Goal: Task Accomplishment & Management: Use online tool/utility

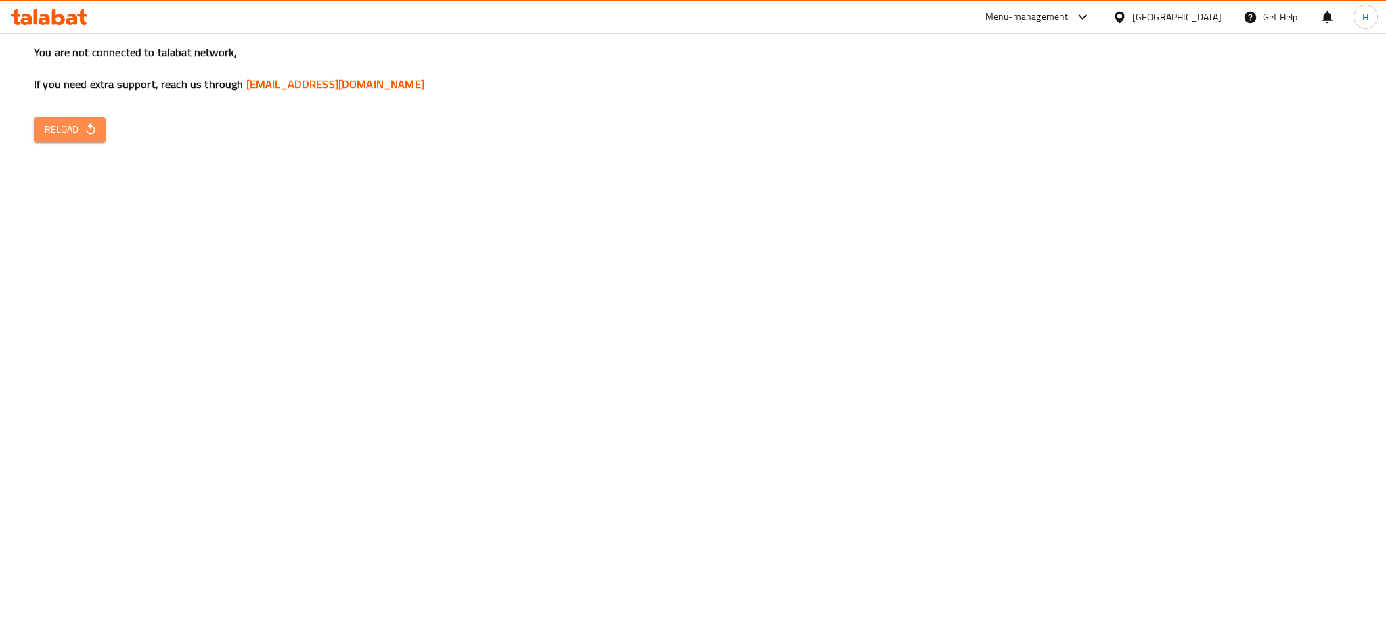
click at [76, 141] on button "Reload" at bounding box center [70, 129] width 72 height 25
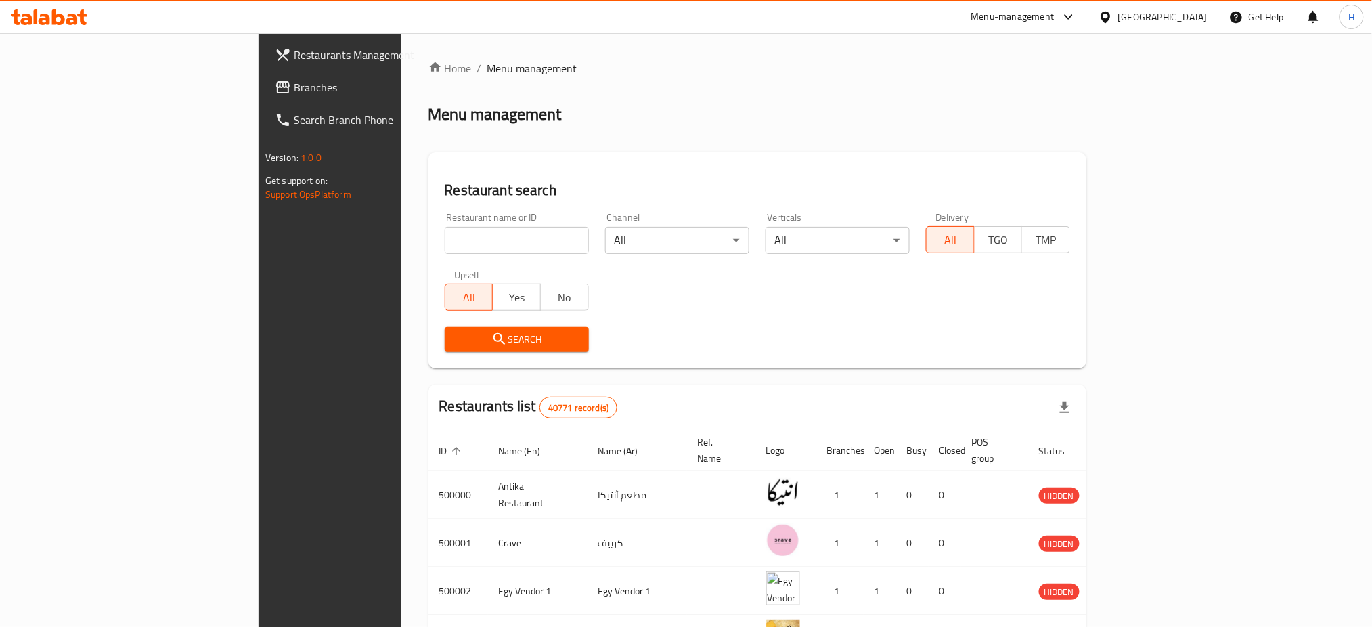
click at [445, 253] on input "search" at bounding box center [517, 240] width 144 height 27
type input "613857"
click at [455, 339] on span "Search" at bounding box center [516, 339] width 122 height 17
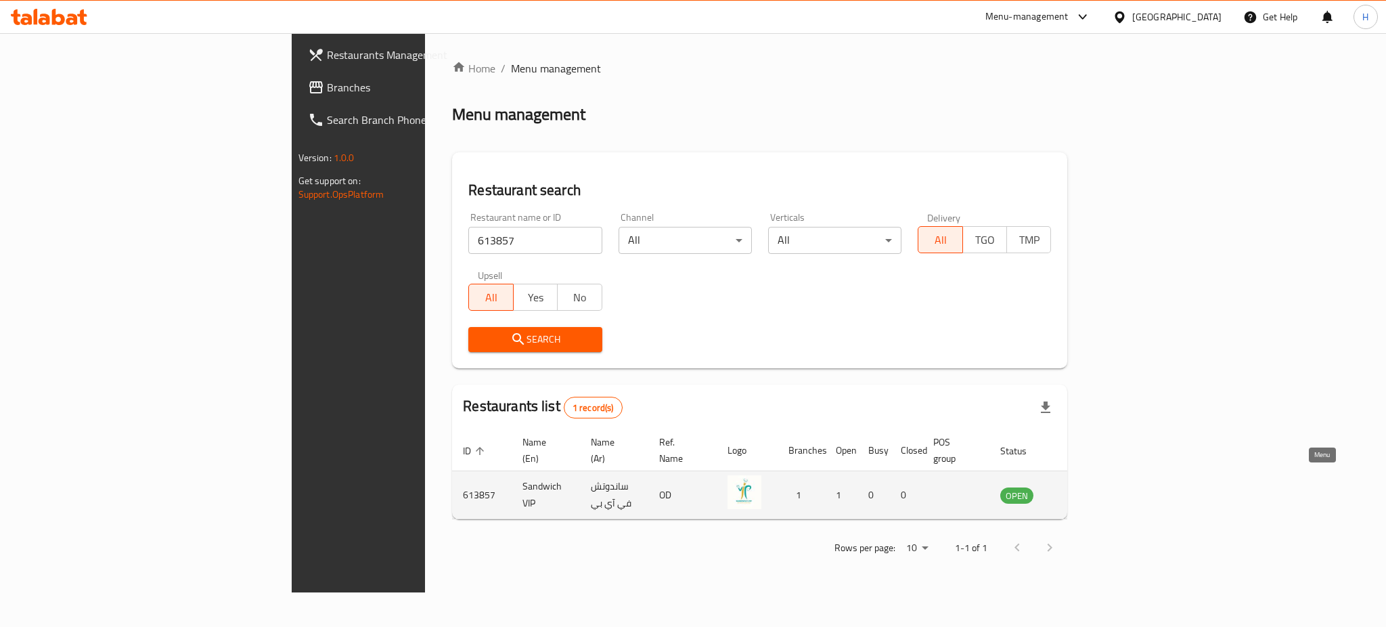
click at [1087, 490] on icon "enhanced table" at bounding box center [1079, 496] width 15 height 12
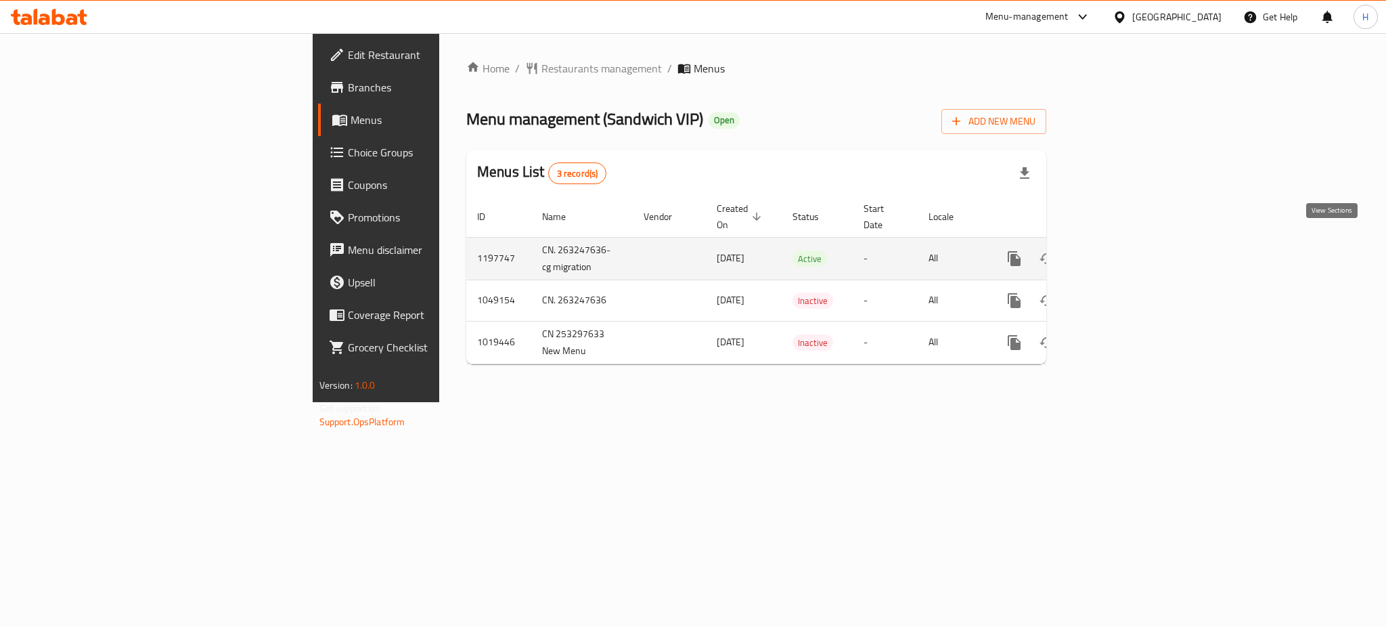
click at [1120, 250] on icon "enhanced table" at bounding box center [1112, 258] width 16 height 16
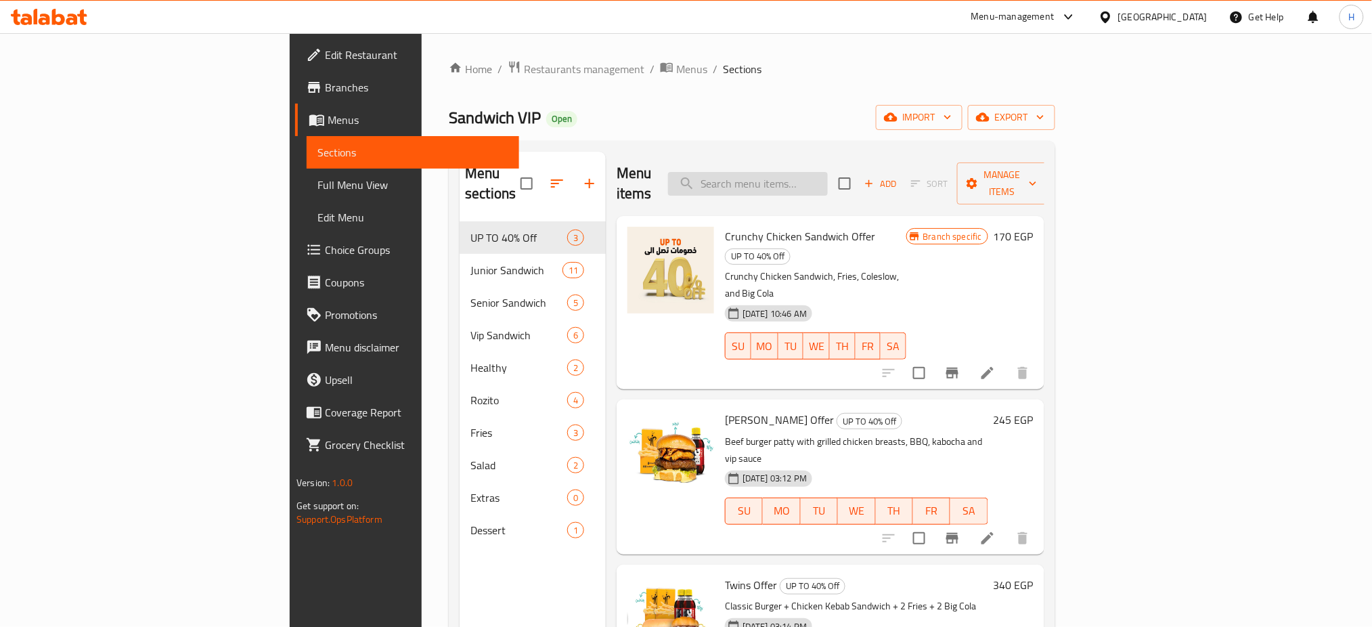
click at [828, 177] on input "search" at bounding box center [748, 184] width 160 height 24
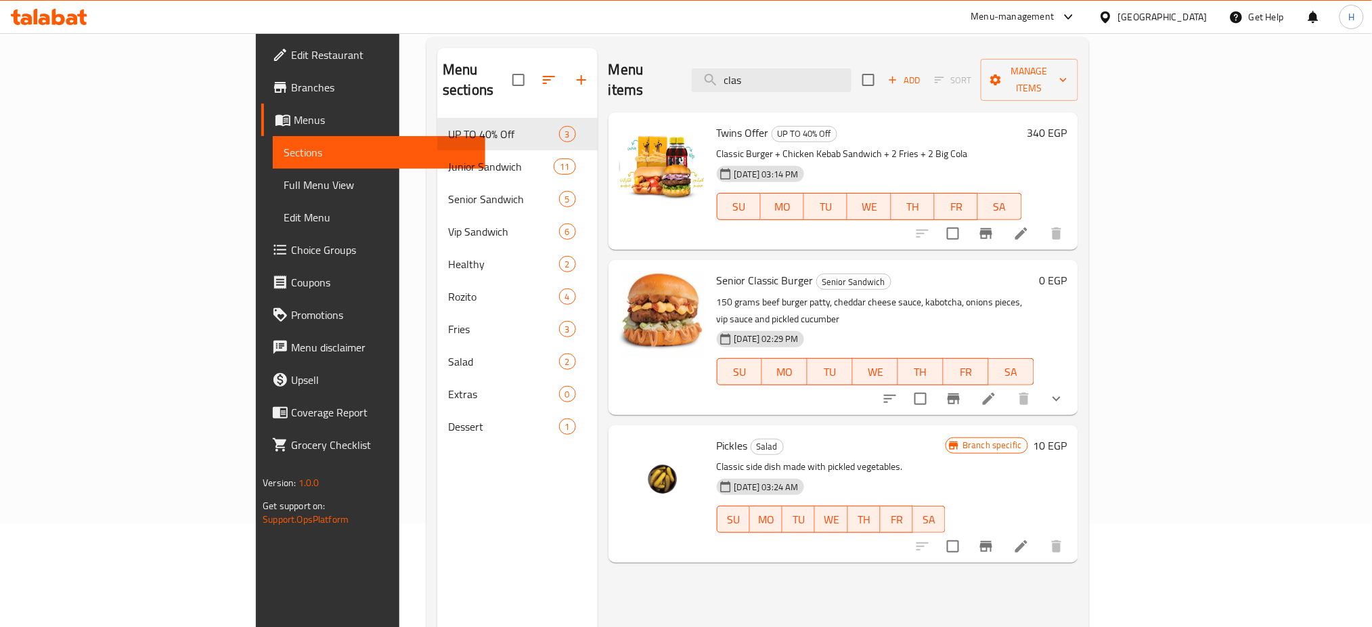
scroll to position [104, 0]
type input "clas"
click at [997, 390] on icon at bounding box center [988, 398] width 16 height 16
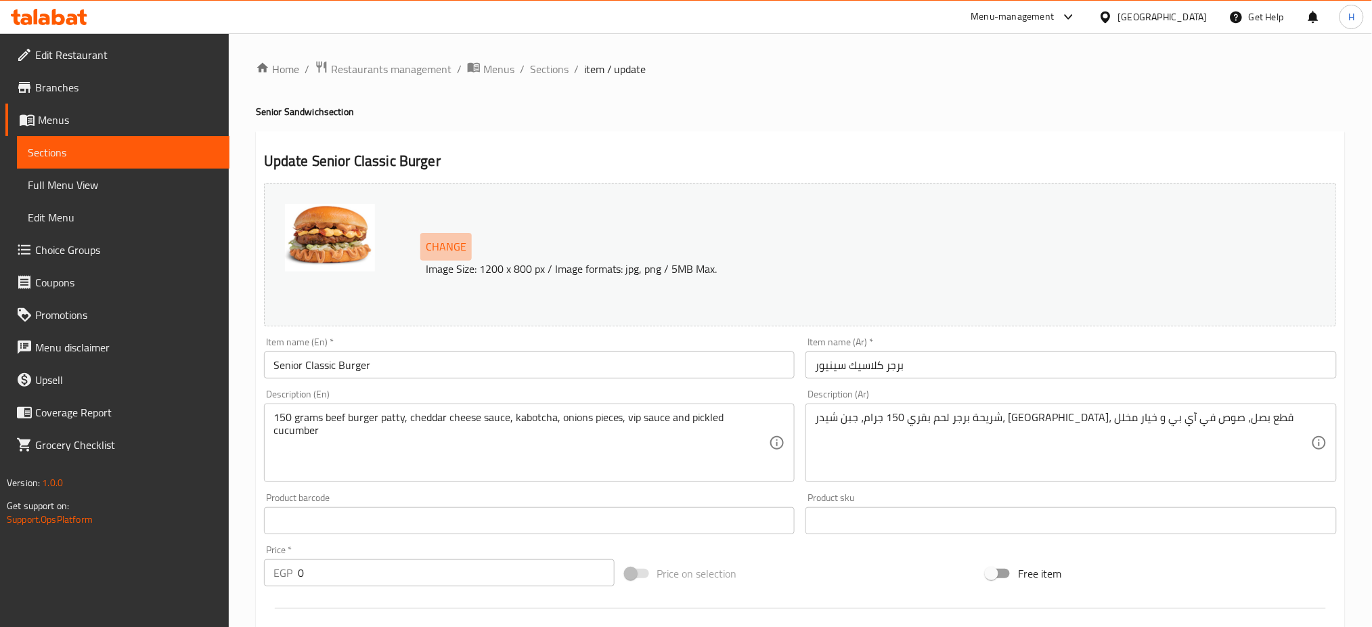
click at [455, 244] on span "Change" at bounding box center [446, 247] width 41 height 20
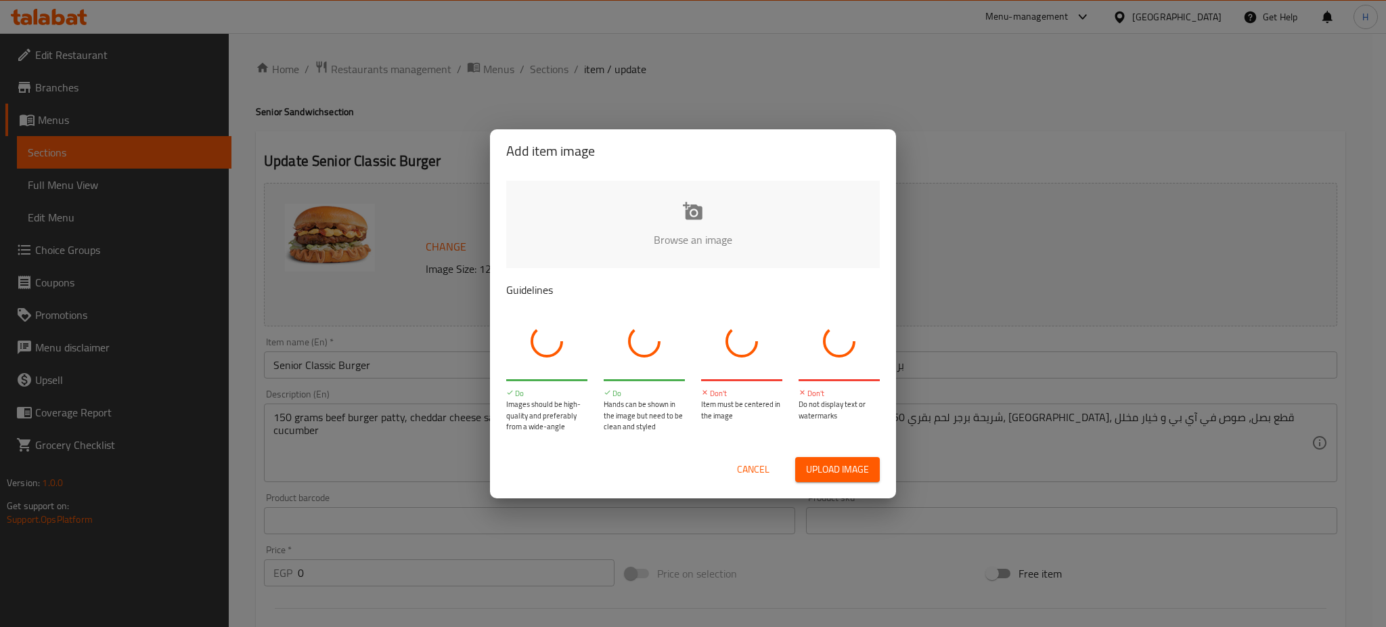
click at [698, 224] on input "file" at bounding box center [1150, 244] width 1288 height 127
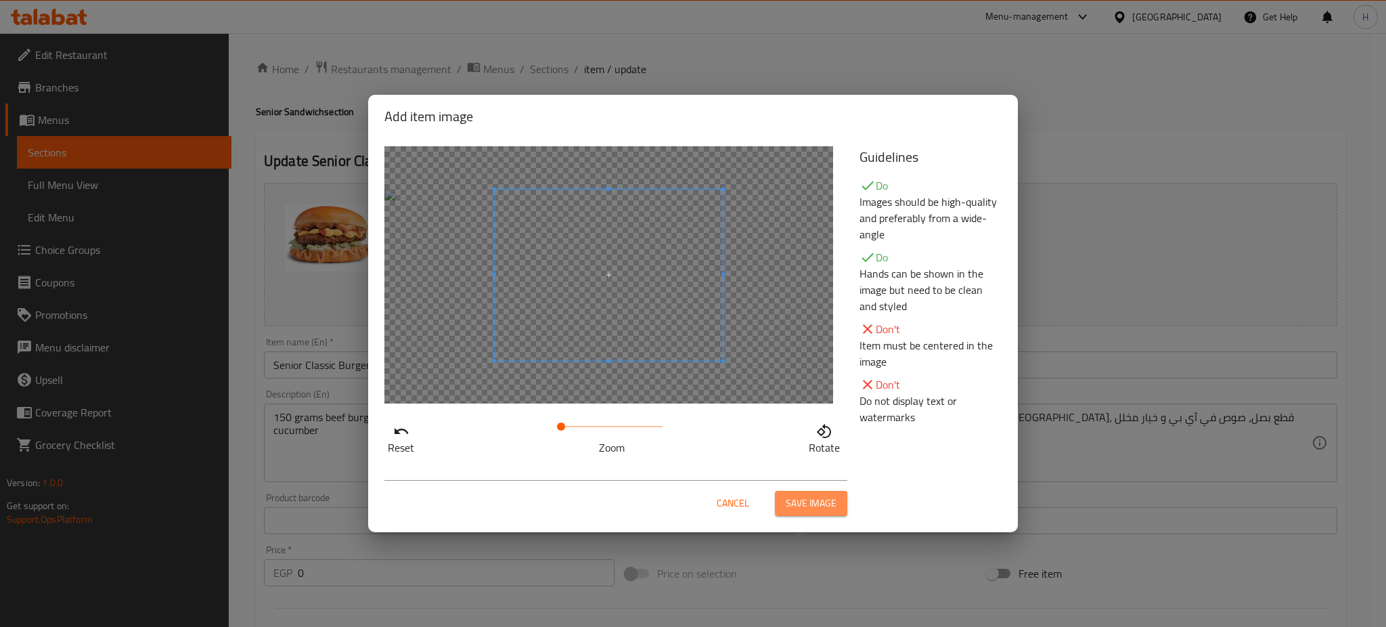
click at [814, 499] on span "Save image" at bounding box center [811, 503] width 51 height 17
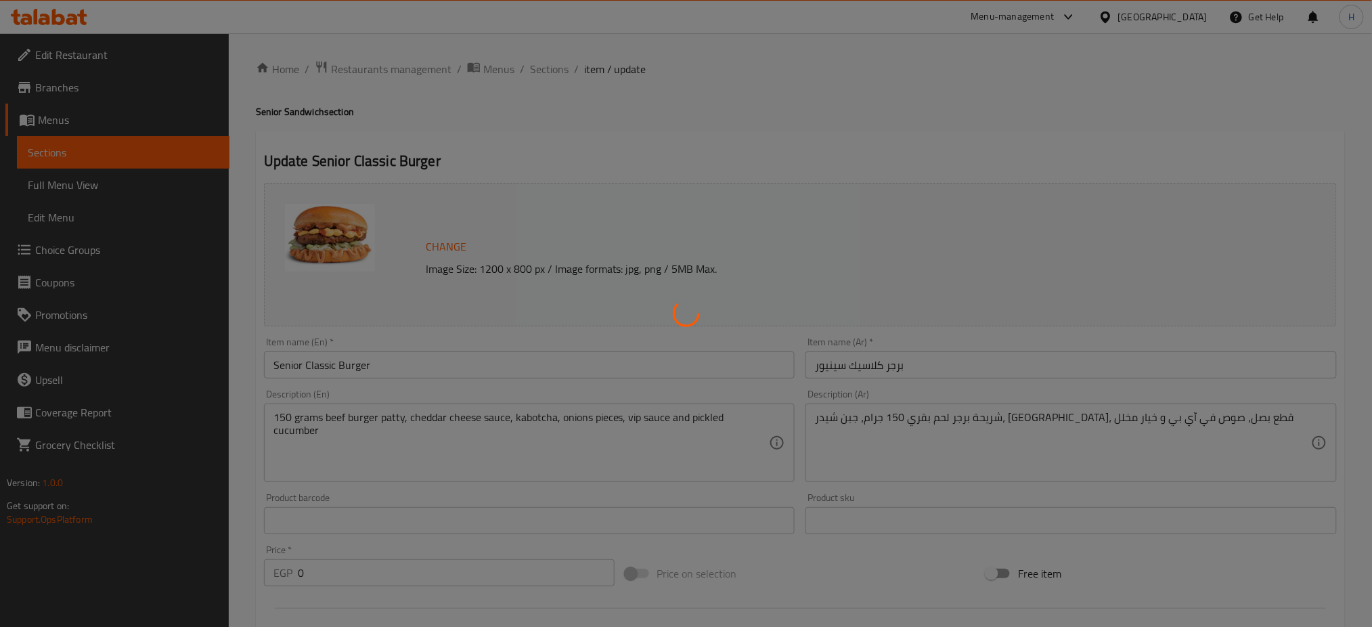
click at [559, 68] on div at bounding box center [686, 313] width 1372 height 627
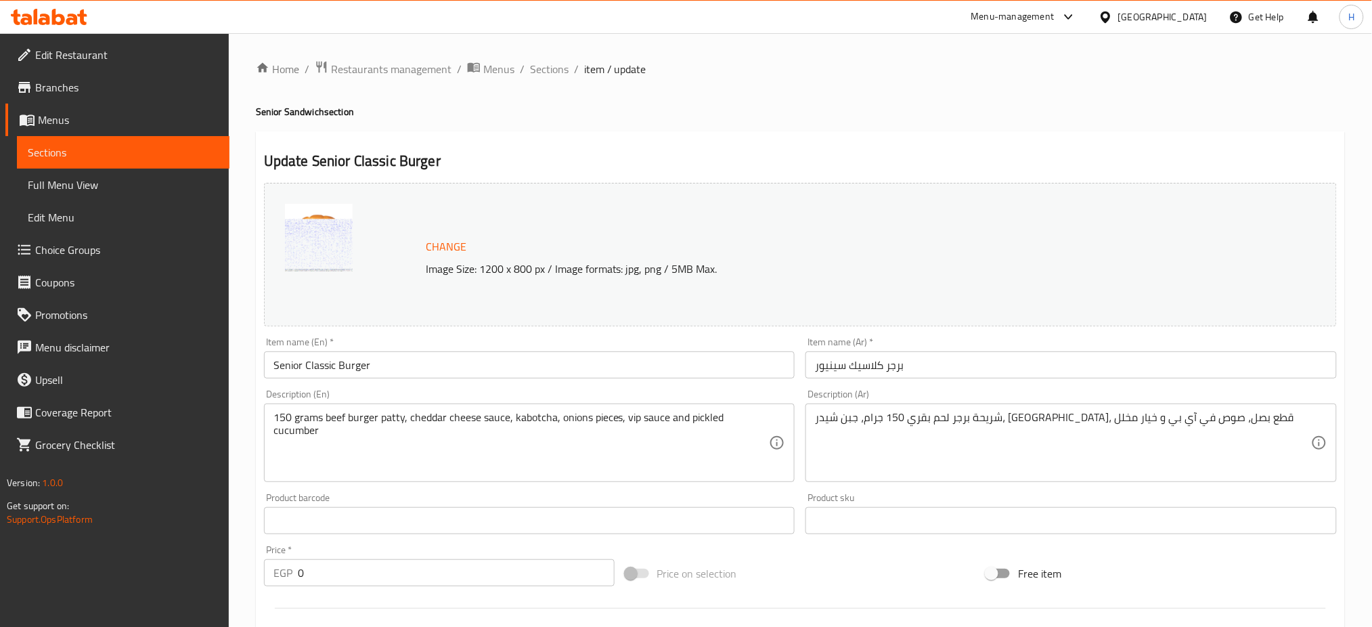
scroll to position [447, 0]
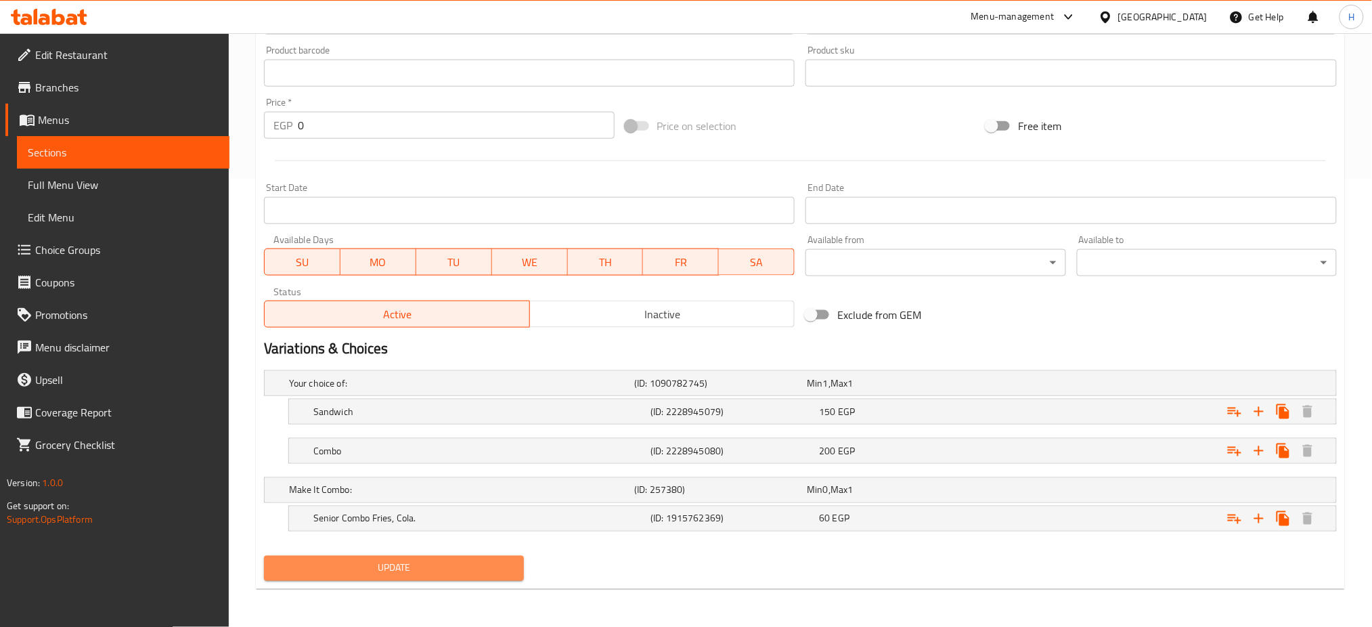
click at [401, 569] on span "Update" at bounding box center [394, 568] width 238 height 17
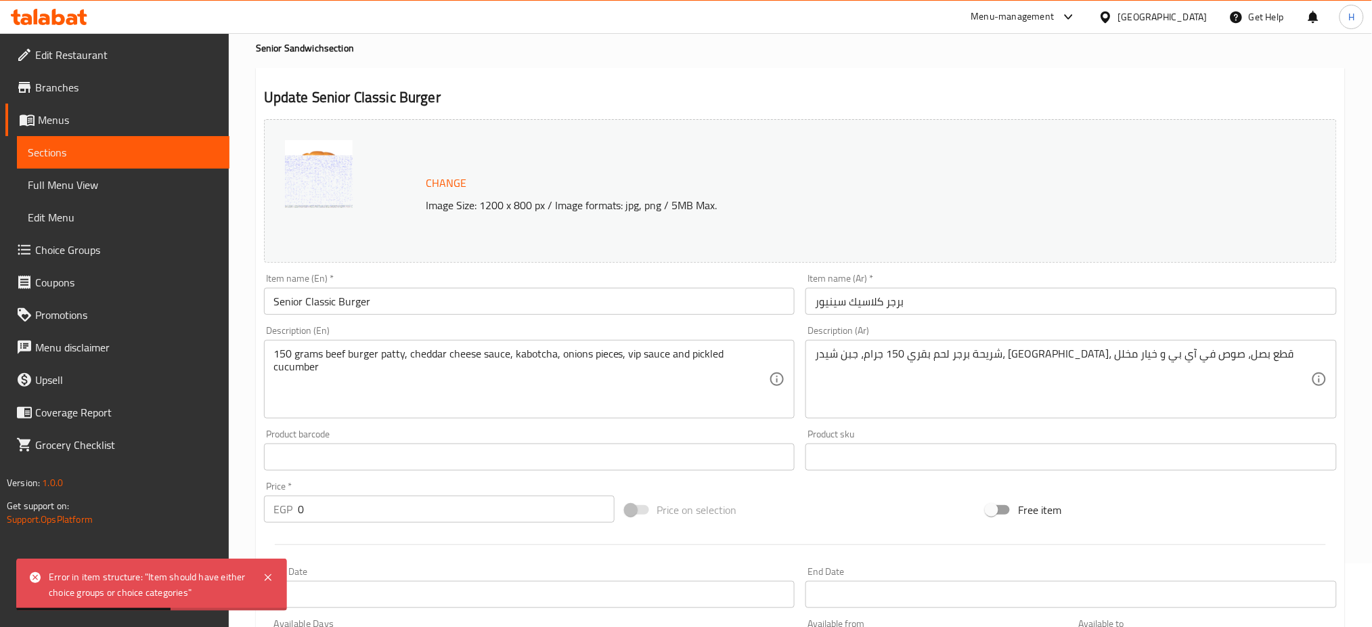
scroll to position [0, 0]
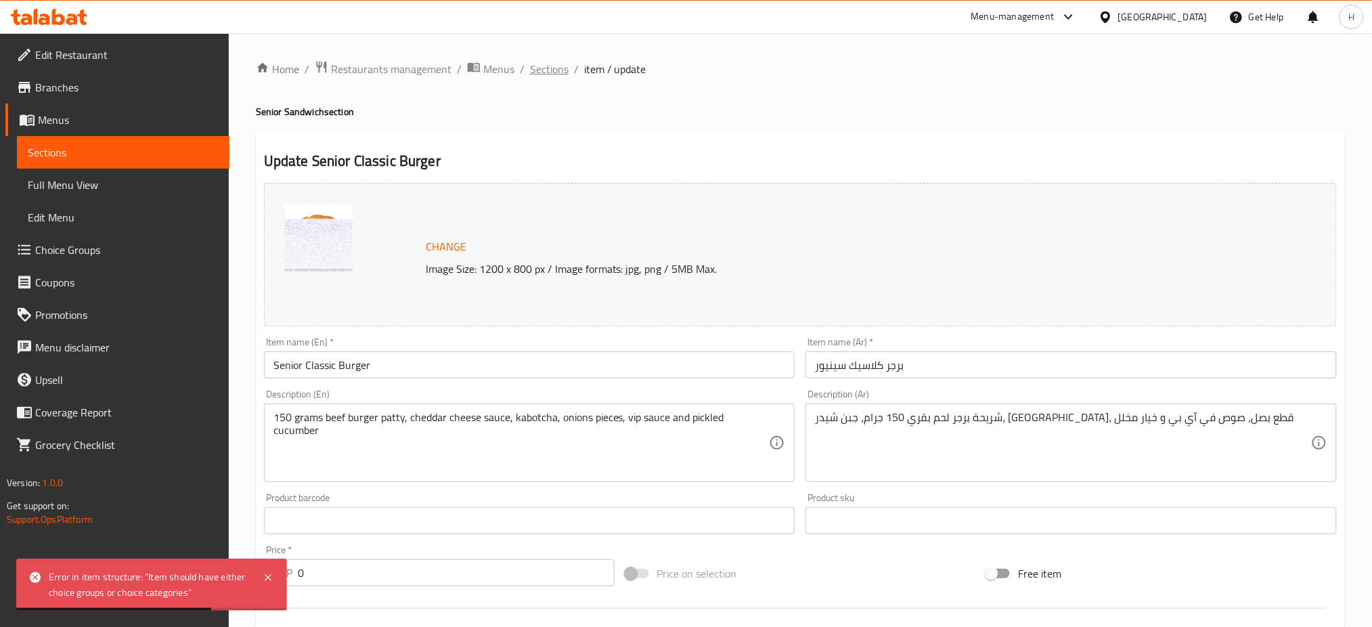
click at [556, 65] on span "Sections" at bounding box center [549, 69] width 39 height 16
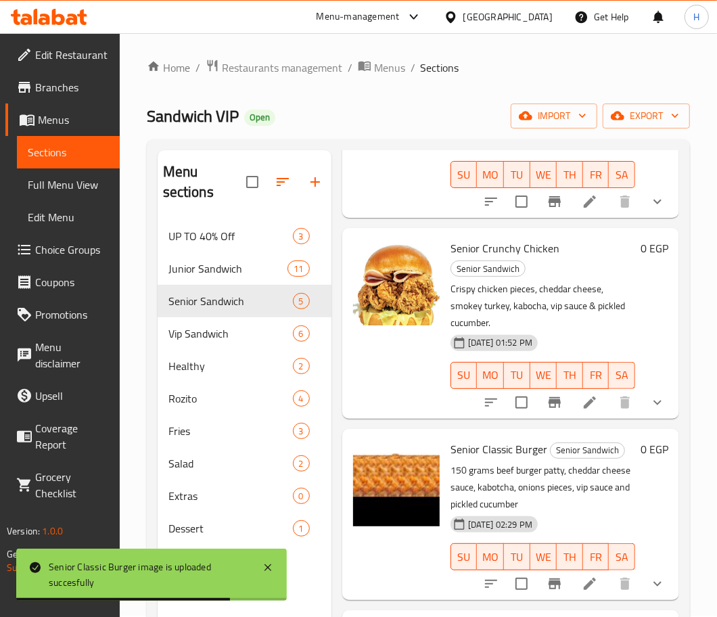
scroll to position [167, 0]
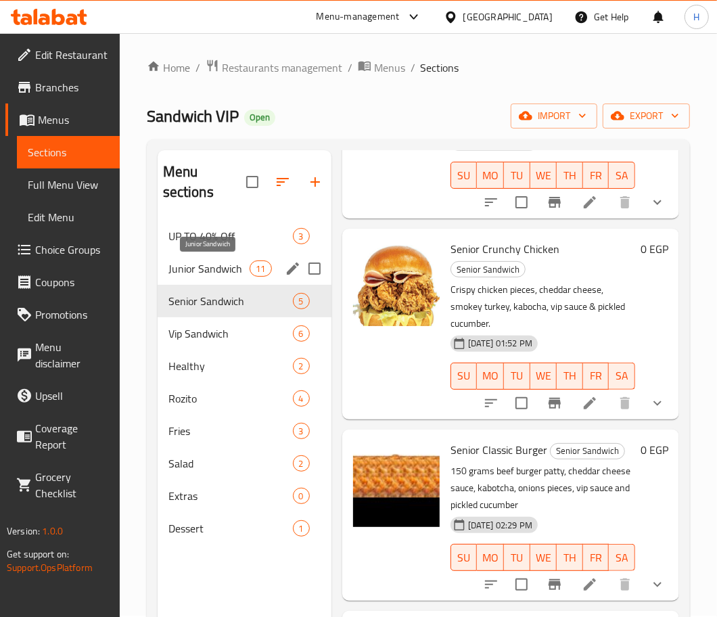
click at [212, 266] on span "Junior Sandwich" at bounding box center [209, 269] width 82 height 16
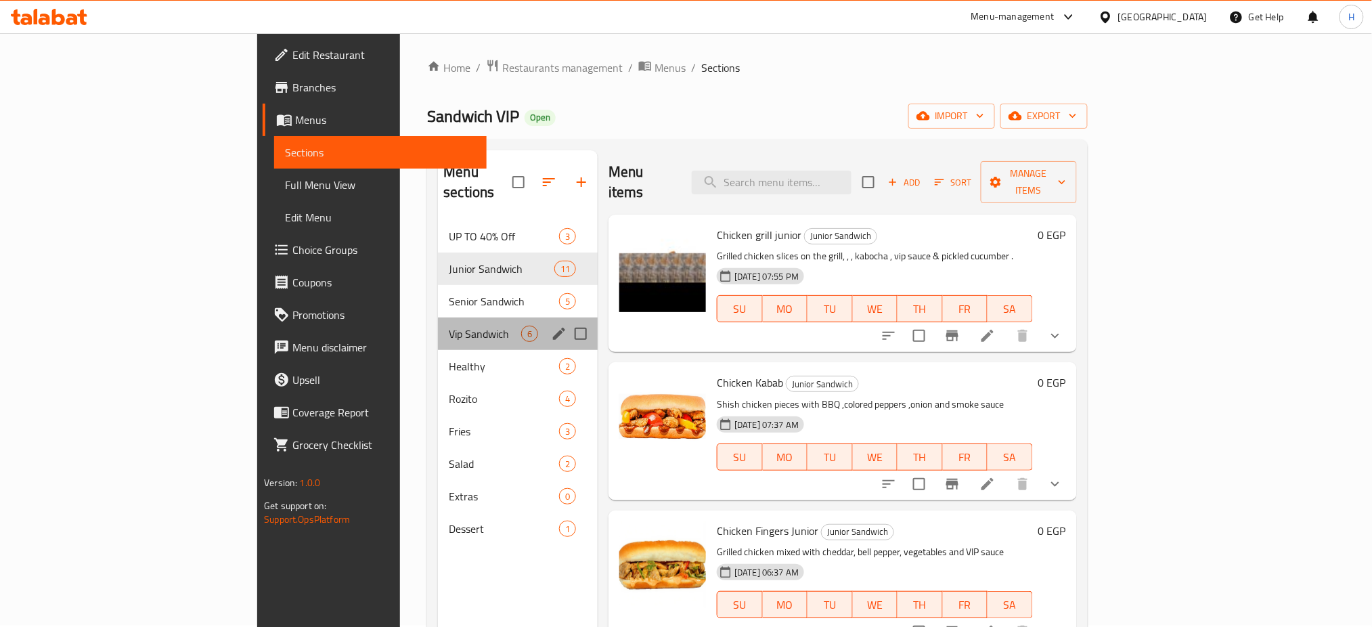
click at [438, 325] on div "Vip Sandwich 6" at bounding box center [518, 333] width 160 height 32
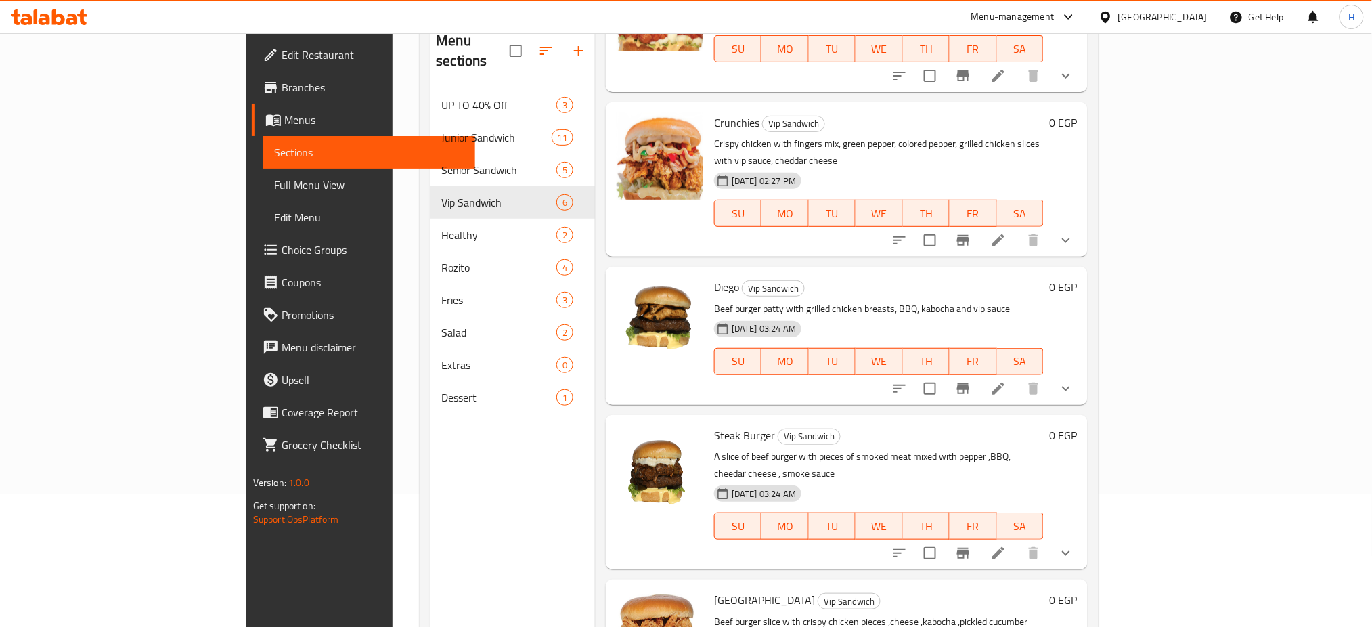
scroll to position [135, 0]
